Goal: Transaction & Acquisition: Purchase product/service

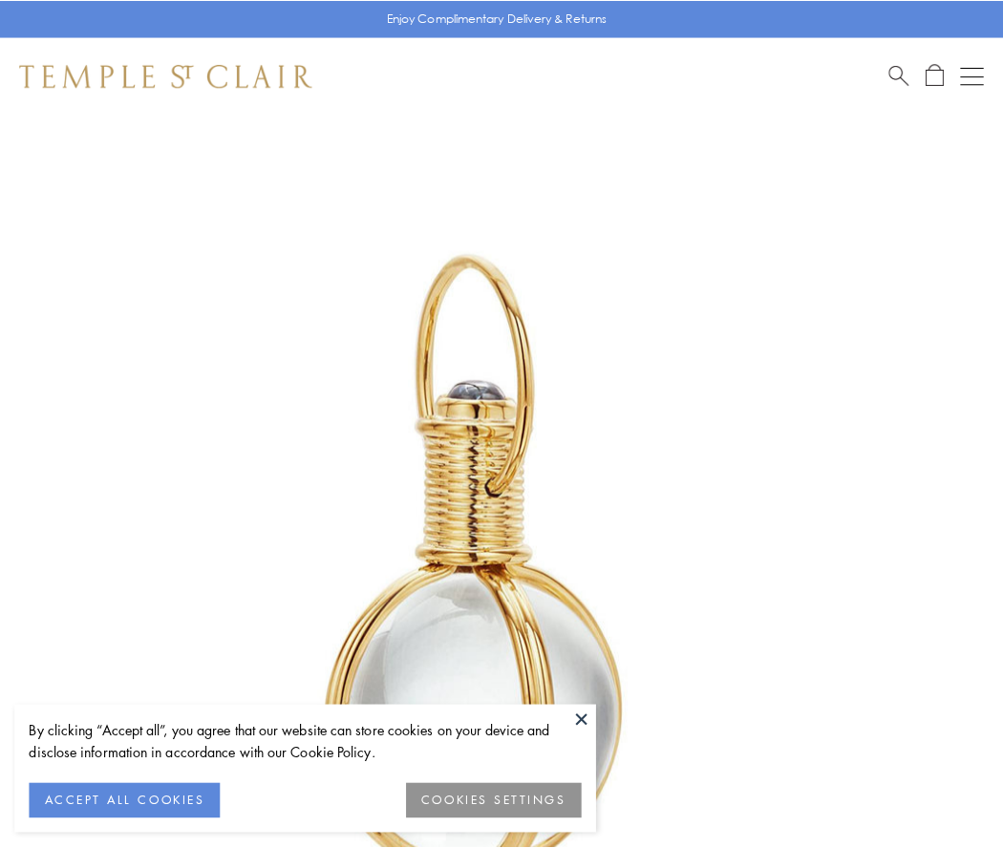
scroll to position [499, 0]
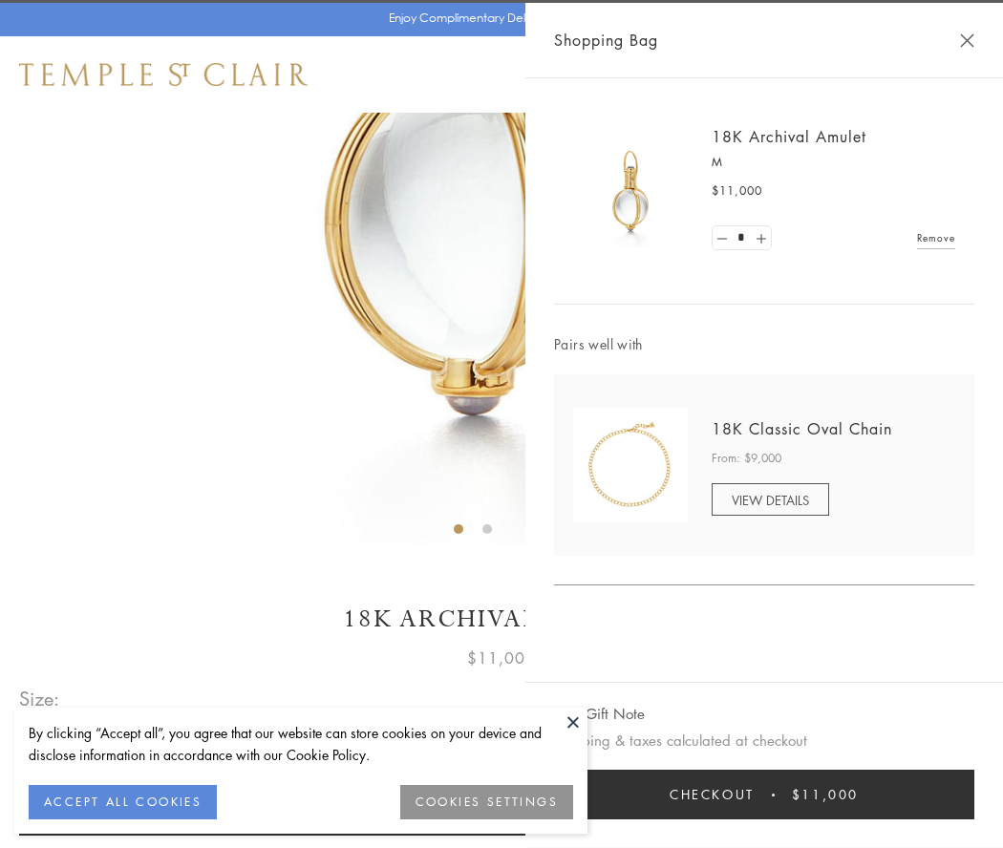
click at [764, 795] on button "Checkout $11,000" at bounding box center [764, 795] width 420 height 50
